Goal: Information Seeking & Learning: Learn about a topic

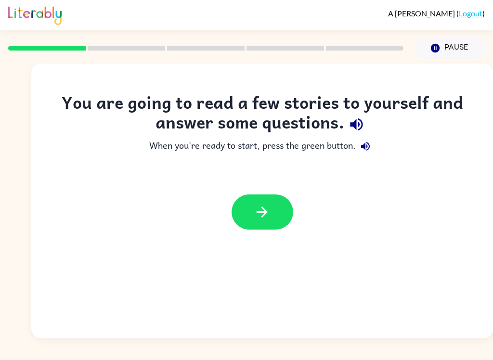
click at [267, 215] on icon "button" at bounding box center [262, 212] width 17 height 17
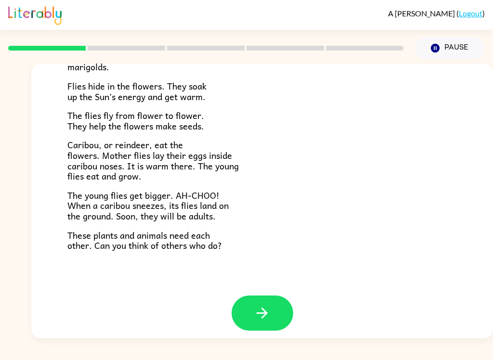
scroll to position [191, 0]
click at [269, 311] on icon "button" at bounding box center [262, 313] width 17 height 17
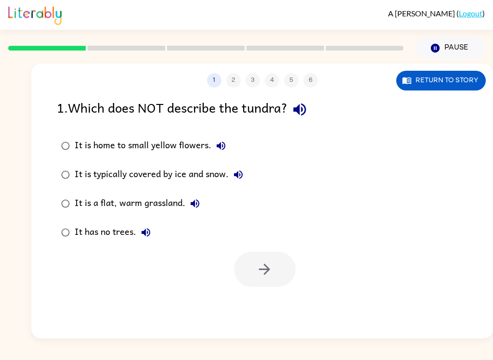
click at [454, 82] on button "Return to story" at bounding box center [441, 81] width 90 height 20
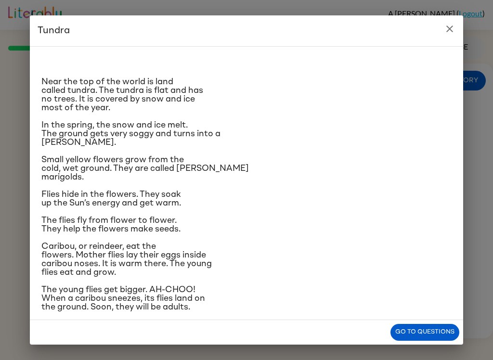
click at [418, 333] on button "Go to questions" at bounding box center [424, 332] width 69 height 17
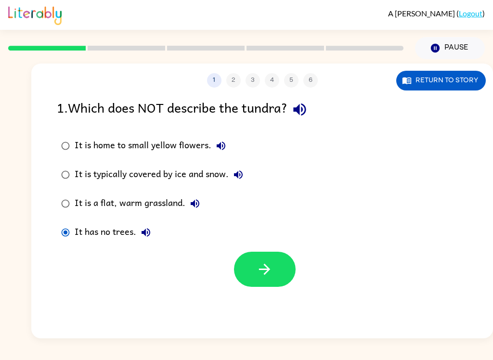
click at [274, 281] on button "button" at bounding box center [265, 269] width 62 height 35
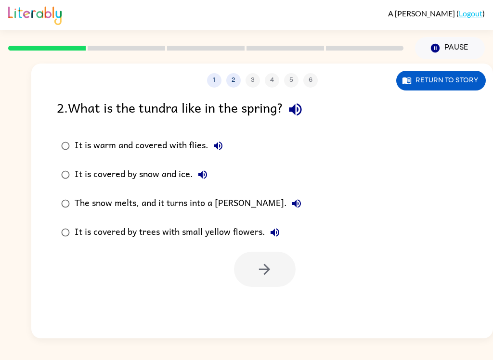
click at [226, 198] on div "The snow melts, and it turns into a [PERSON_NAME]." at bounding box center [191, 203] width 232 height 19
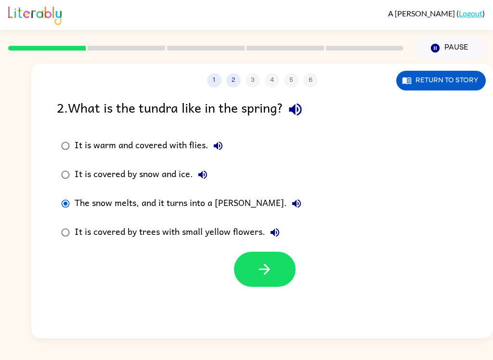
click at [291, 206] on icon "button" at bounding box center [297, 204] width 12 height 12
click at [291, 198] on icon "button" at bounding box center [297, 204] width 12 height 12
click at [264, 282] on button "button" at bounding box center [265, 269] width 62 height 35
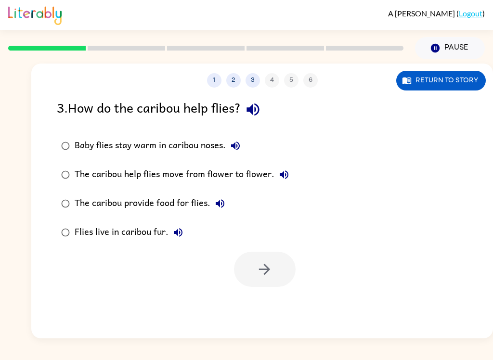
click at [233, 146] on icon "button" at bounding box center [235, 146] width 9 height 9
click at [232, 145] on icon "button" at bounding box center [236, 146] width 12 height 12
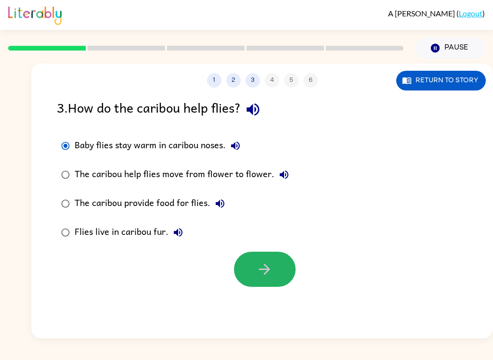
click at [266, 267] on icon "button" at bounding box center [264, 269] width 17 height 17
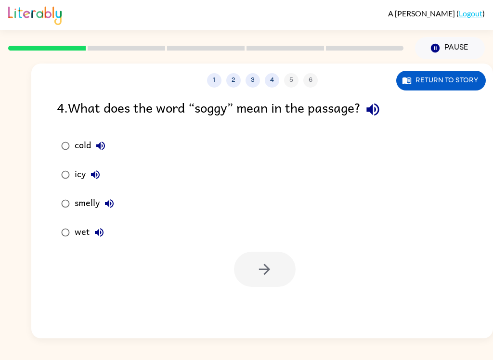
click at [96, 238] on icon "button" at bounding box center [99, 233] width 12 height 12
click at [60, 241] on label "wet" at bounding box center [88, 232] width 72 height 29
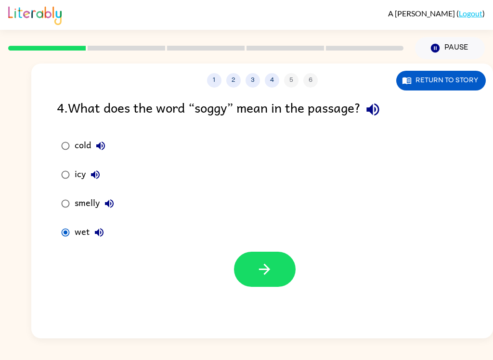
click at [252, 287] on button "button" at bounding box center [265, 269] width 62 height 35
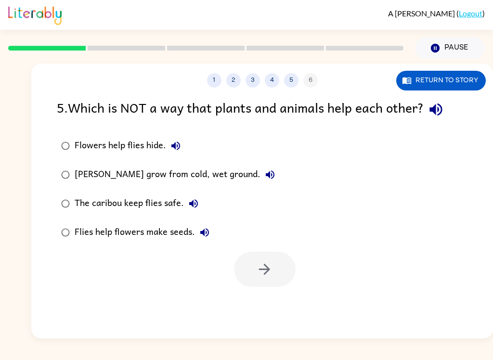
click at [264, 169] on icon "button" at bounding box center [270, 175] width 12 height 12
click at [220, 171] on div "[PERSON_NAME] grow from cold, wet ground." at bounding box center [177, 174] width 205 height 19
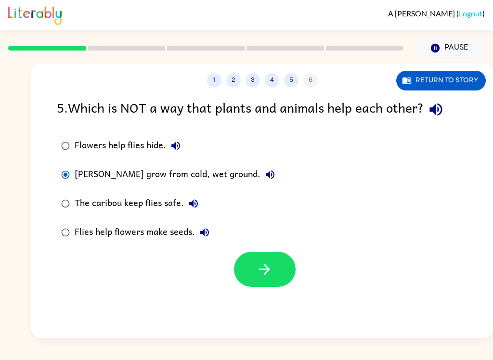
click at [274, 285] on button "button" at bounding box center [265, 269] width 62 height 35
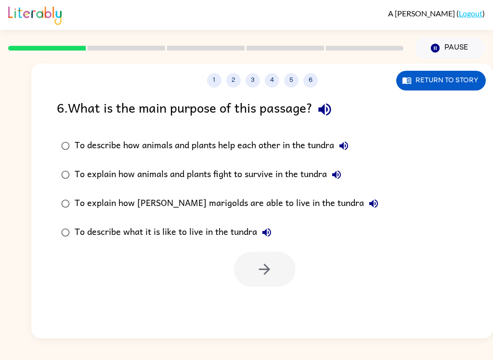
click at [353, 146] on button "To describe how animals and plants help each other in the tundra" at bounding box center [343, 145] width 19 height 19
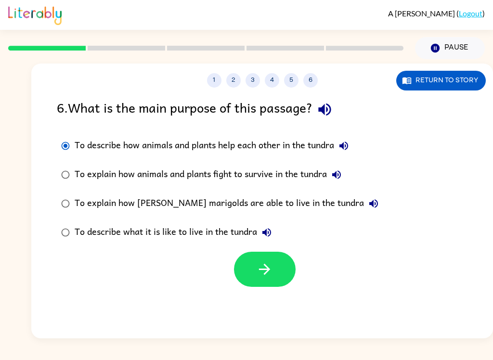
click at [280, 277] on button "button" at bounding box center [265, 269] width 62 height 35
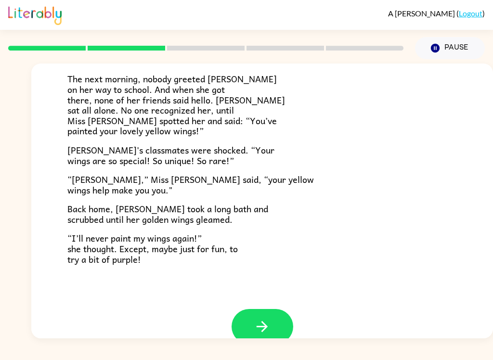
scroll to position [250, 0]
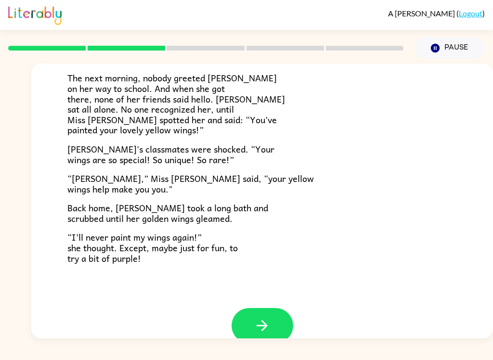
click at [257, 317] on icon "button" at bounding box center [262, 325] width 17 height 17
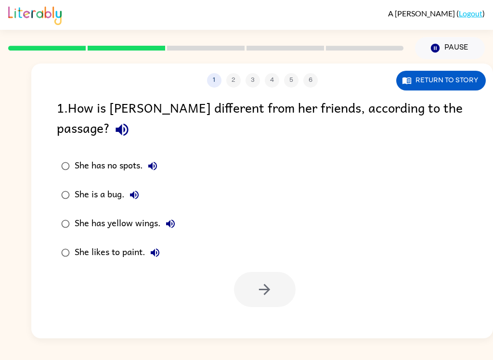
scroll to position [0, 0]
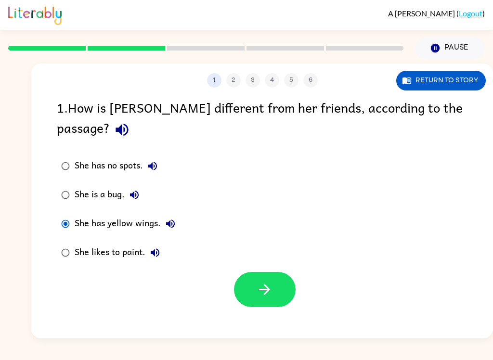
click at [283, 272] on button "button" at bounding box center [265, 289] width 62 height 35
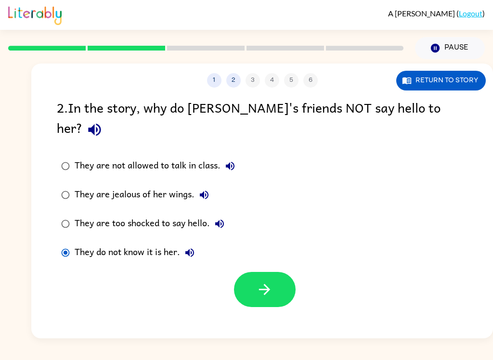
click at [274, 287] on button "button" at bounding box center [265, 289] width 62 height 35
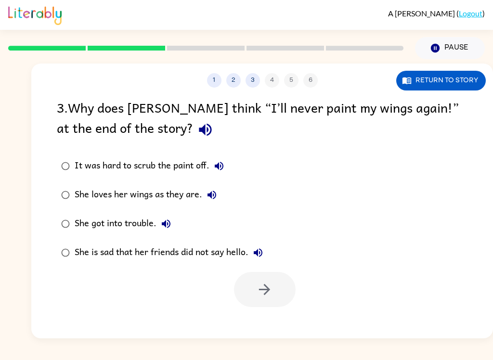
click at [73, 187] on label "She loves her wings as they are." at bounding box center [162, 195] width 221 height 29
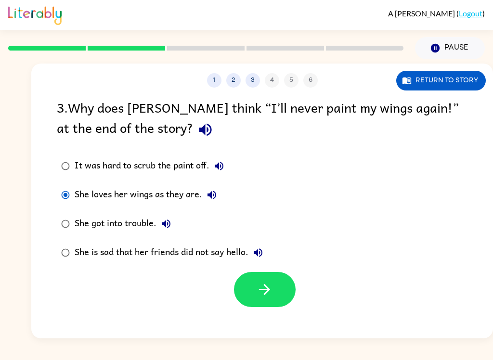
click at [269, 306] on button "button" at bounding box center [265, 289] width 62 height 35
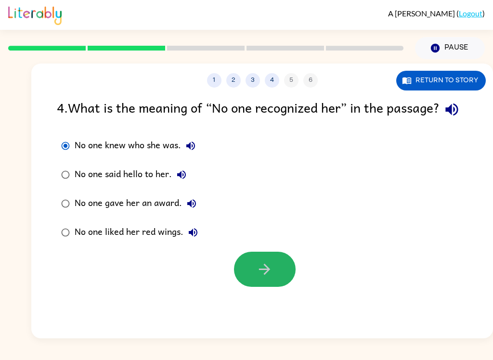
click at [256, 278] on icon "button" at bounding box center [264, 269] width 17 height 17
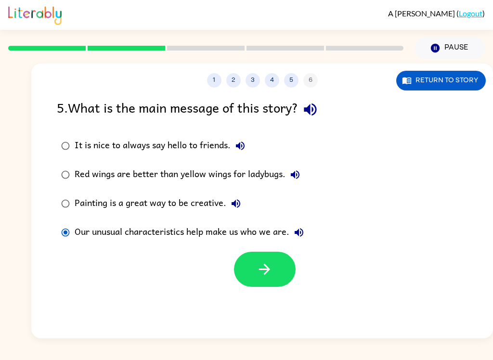
click at [281, 260] on button "button" at bounding box center [265, 269] width 62 height 35
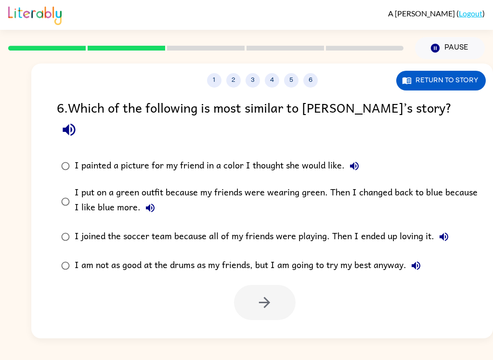
click at [399, 356] on div "A [PERSON_NAME] ( Logout ) Pause Pause 1 2 3 4 5 6 Return to story 6 . Which of…" at bounding box center [246, 180] width 493 height 360
click at [369, 152] on label "I painted a picture for my friend in a color I thought she would like." at bounding box center [269, 166] width 434 height 29
click at [358, 162] on icon "button" at bounding box center [354, 166] width 9 height 9
click at [155, 202] on icon "button" at bounding box center [150, 208] width 12 height 12
click at [446, 227] on button "I joined the soccer team because all of my friends were playing. Then I ended u…" at bounding box center [443, 236] width 19 height 19
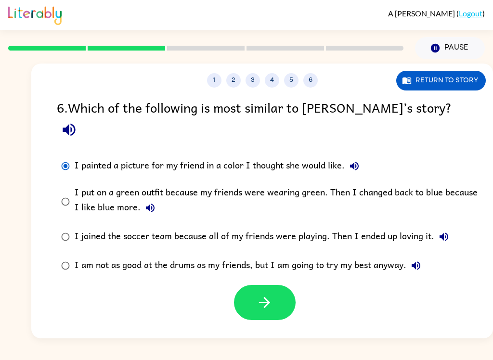
click at [422, 260] on icon "button" at bounding box center [416, 266] width 12 height 12
click at [154, 202] on icon "button" at bounding box center [150, 208] width 12 height 12
click at [288, 294] on button "button" at bounding box center [265, 302] width 62 height 35
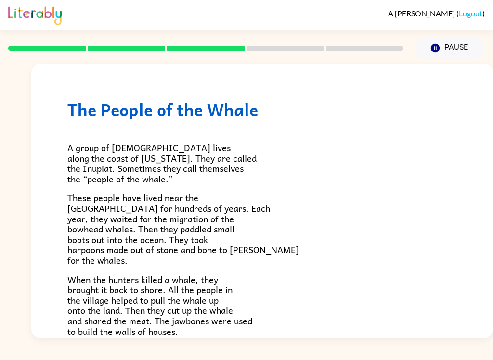
click at [317, 353] on div "A [PERSON_NAME] ( Logout ) Pause Pause The People of the Whale A group of [DEMO…" at bounding box center [246, 180] width 493 height 360
click at [218, 353] on div "A [PERSON_NAME] ( Logout ) Pause Pause The People of the Whale A group of [DEMO…" at bounding box center [246, 180] width 493 height 360
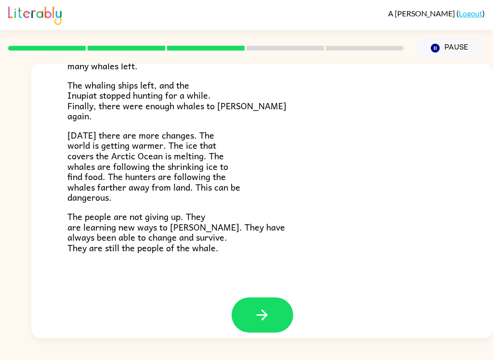
scroll to position [314, 0]
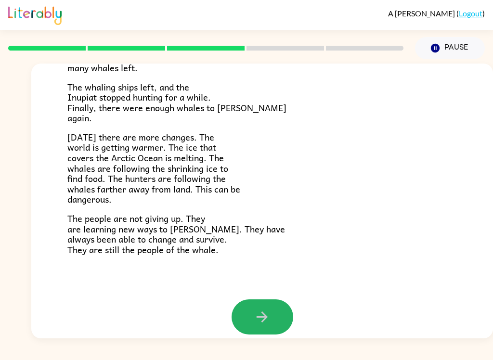
click at [263, 311] on icon "button" at bounding box center [262, 316] width 11 height 11
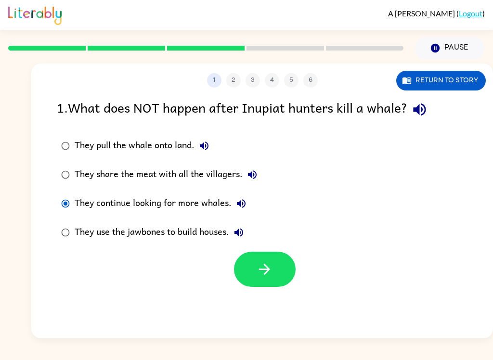
click at [263, 270] on icon "button" at bounding box center [264, 269] width 11 height 11
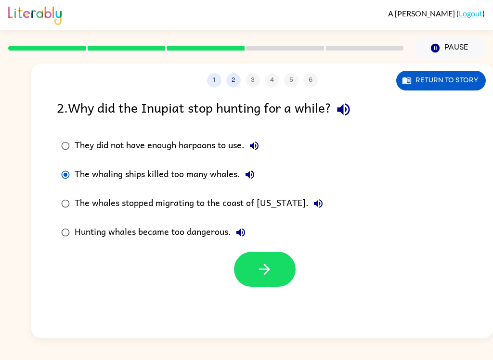
click at [276, 270] on button "button" at bounding box center [265, 269] width 62 height 35
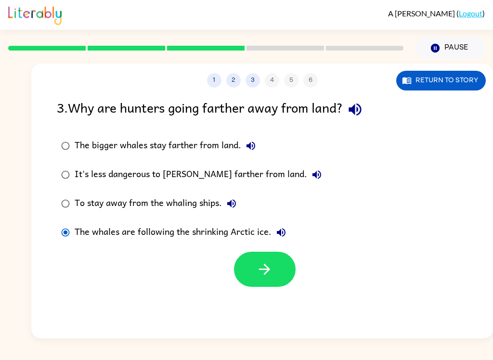
click at [271, 271] on icon "button" at bounding box center [264, 269] width 17 height 17
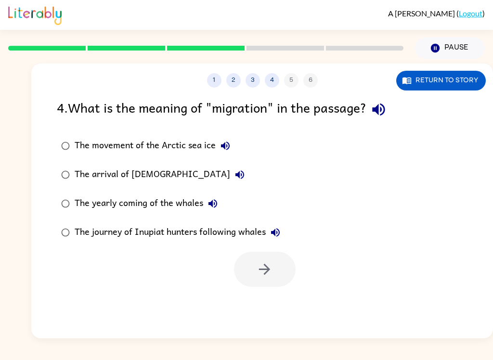
click at [76, 200] on div "The yearly coming of the whales" at bounding box center [149, 203] width 148 height 19
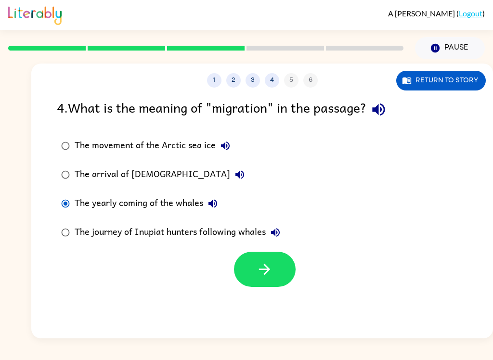
click at [275, 277] on button "button" at bounding box center [265, 269] width 62 height 35
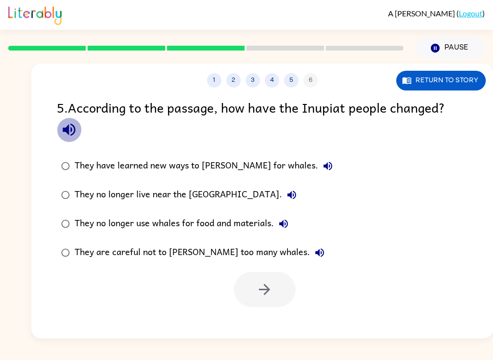
click at [69, 135] on icon "button" at bounding box center [69, 130] width 13 height 13
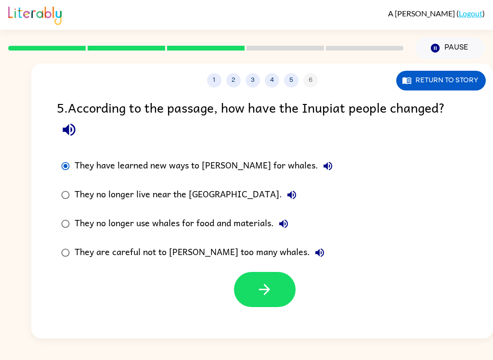
click at [268, 290] on icon "button" at bounding box center [264, 289] width 17 height 17
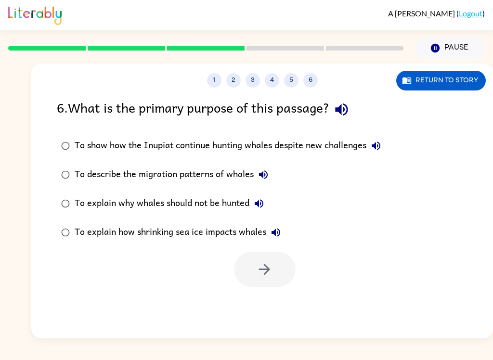
click at [66, 108] on div "6 . What is the primary purpose of this passage?" at bounding box center [262, 109] width 411 height 25
click at [58, 154] on label "To show how the Inupiat continue hunting whales despite new challenges" at bounding box center [221, 145] width 339 height 29
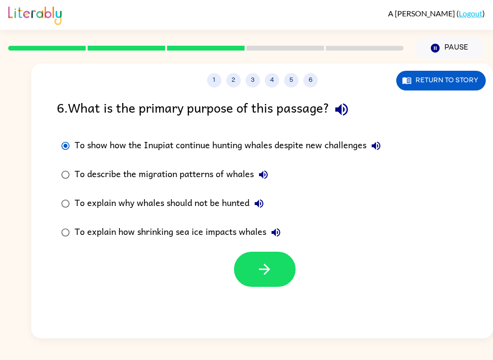
click at [267, 275] on icon "button" at bounding box center [264, 269] width 17 height 17
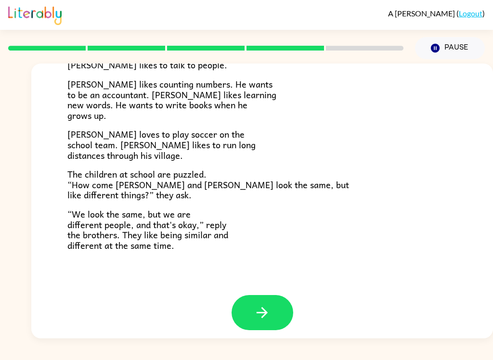
scroll to position [201, 0]
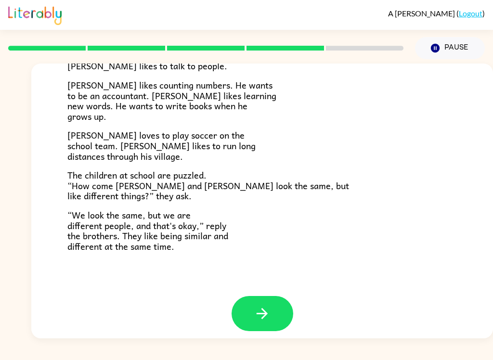
click at [287, 296] on button "button" at bounding box center [263, 313] width 62 height 35
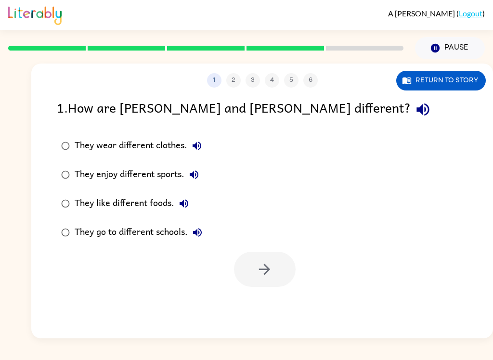
scroll to position [0, 0]
click at [414, 108] on icon "button" at bounding box center [422, 109] width 17 height 17
click at [205, 148] on button "They wear different clothes." at bounding box center [196, 145] width 19 height 19
click at [198, 179] on icon "button" at bounding box center [194, 175] width 12 height 12
click at [187, 202] on icon "button" at bounding box center [184, 203] width 9 height 9
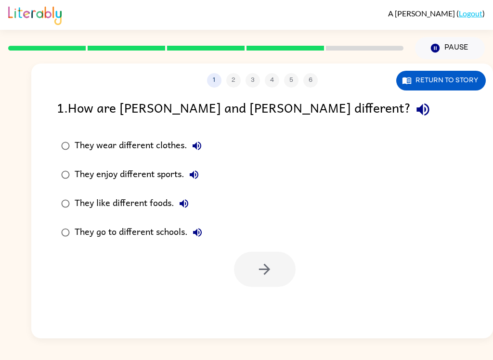
click at [206, 228] on button "They go to different schools." at bounding box center [197, 232] width 19 height 19
click at [174, 175] on div "They enjoy different sports." at bounding box center [139, 174] width 129 height 19
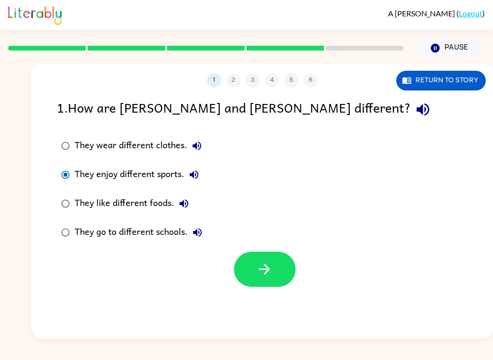
click at [271, 261] on button "button" at bounding box center [265, 269] width 62 height 35
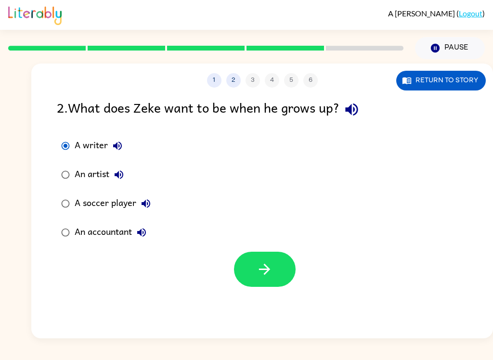
click at [278, 271] on button "button" at bounding box center [265, 269] width 62 height 35
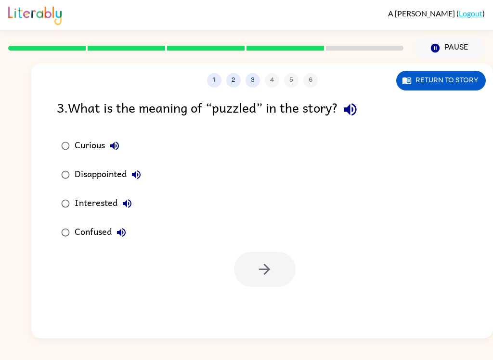
click at [362, 110] on button "button" at bounding box center [350, 109] width 25 height 25
click at [354, 114] on icon "button" at bounding box center [350, 109] width 13 height 13
click at [356, 113] on icon "button" at bounding box center [350, 109] width 17 height 17
click at [355, 107] on icon "button" at bounding box center [350, 109] width 17 height 17
click at [75, 223] on label "Confused" at bounding box center [101, 232] width 99 height 29
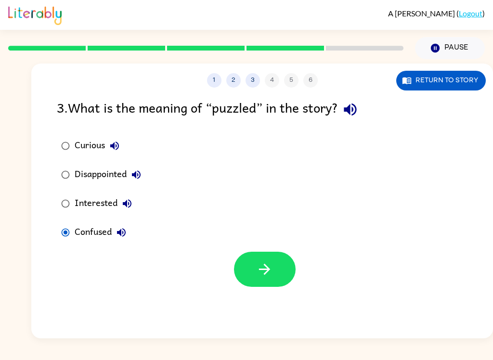
click at [278, 279] on button "button" at bounding box center [265, 269] width 62 height 35
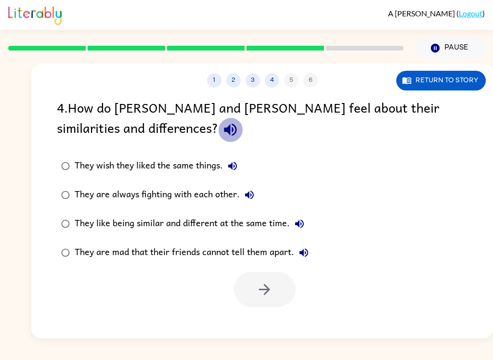
click at [222, 124] on icon "button" at bounding box center [230, 129] width 17 height 17
click at [232, 168] on icon "button" at bounding box center [232, 166] width 9 height 9
click at [251, 192] on icon "button" at bounding box center [249, 195] width 9 height 9
click at [300, 221] on icon "button" at bounding box center [300, 224] width 12 height 12
click at [313, 251] on button "They are mad that their friends cannot tell them apart." at bounding box center [303, 252] width 19 height 19
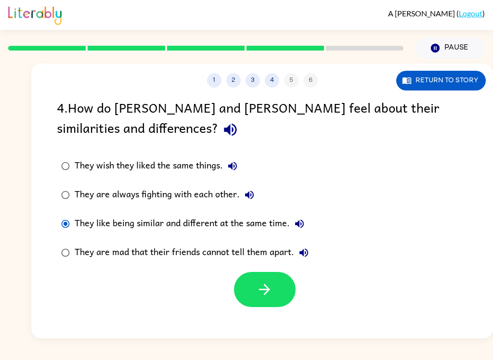
click at [270, 287] on icon "button" at bounding box center [264, 289] width 17 height 17
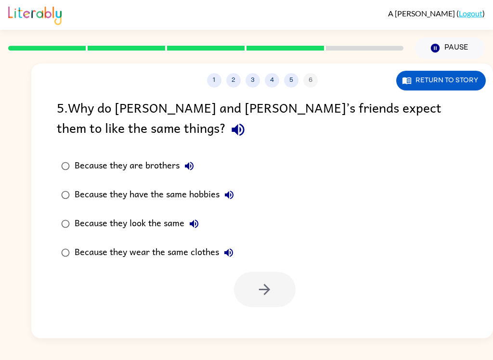
click at [232, 128] on icon "button" at bounding box center [238, 130] width 13 height 13
click at [230, 137] on icon "button" at bounding box center [238, 129] width 17 height 17
click at [230, 138] on icon "button" at bounding box center [238, 129] width 17 height 17
click at [230, 132] on icon "button" at bounding box center [238, 129] width 17 height 17
click at [232, 129] on icon "button" at bounding box center [238, 130] width 13 height 13
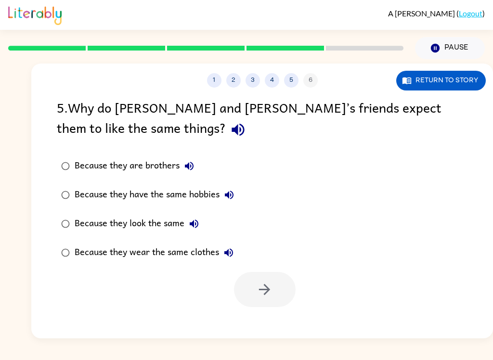
click at [230, 128] on icon "button" at bounding box center [238, 129] width 17 height 17
click at [196, 163] on button "Because they are brothers" at bounding box center [189, 165] width 19 height 19
click at [234, 193] on icon "button" at bounding box center [229, 195] width 12 height 12
click at [198, 221] on icon "button" at bounding box center [194, 224] width 12 height 12
click at [237, 252] on button "Because they wear the same clothes" at bounding box center [228, 252] width 19 height 19
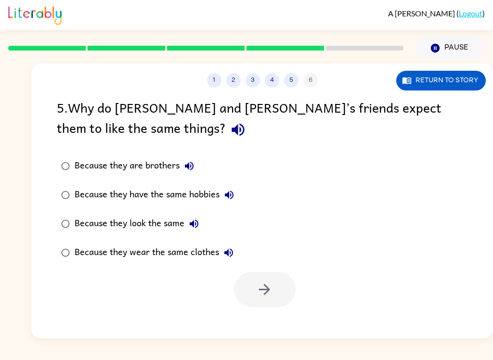
click at [70, 158] on label "Because they are brothers" at bounding box center [148, 166] width 192 height 29
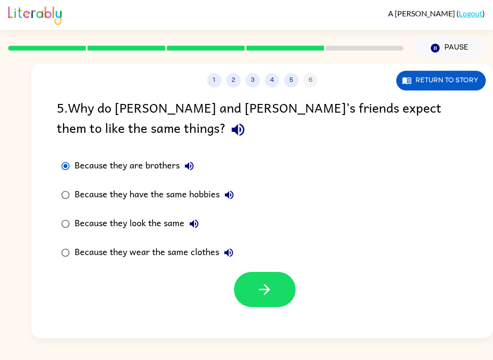
click at [75, 216] on div "Because they look the same" at bounding box center [139, 223] width 129 height 19
click at [273, 291] on button "button" at bounding box center [265, 289] width 62 height 35
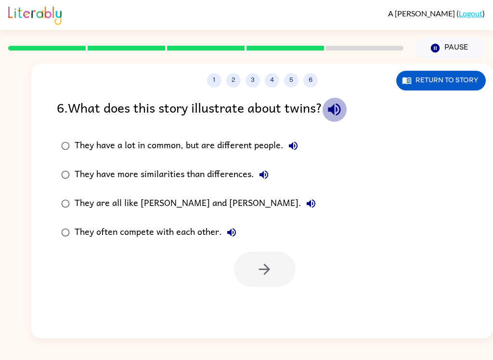
click at [336, 114] on icon "button" at bounding box center [334, 109] width 17 height 17
click at [295, 149] on icon "button" at bounding box center [293, 146] width 12 height 12
click at [270, 181] on button "They have more similarities than differences." at bounding box center [263, 174] width 19 height 19
click at [301, 205] on button "They are all like [PERSON_NAME] and [PERSON_NAME]." at bounding box center [310, 203] width 19 height 19
click at [235, 236] on icon "button" at bounding box center [232, 233] width 12 height 12
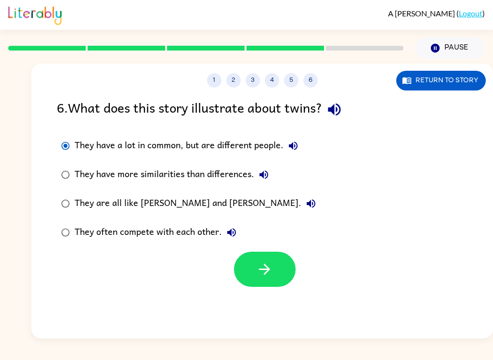
click at [263, 267] on icon "button" at bounding box center [264, 269] width 17 height 17
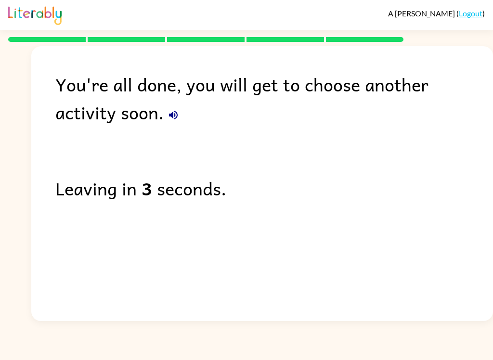
click at [168, 118] on icon "button" at bounding box center [174, 115] width 12 height 12
